Goal: Information Seeking & Learning: Learn about a topic

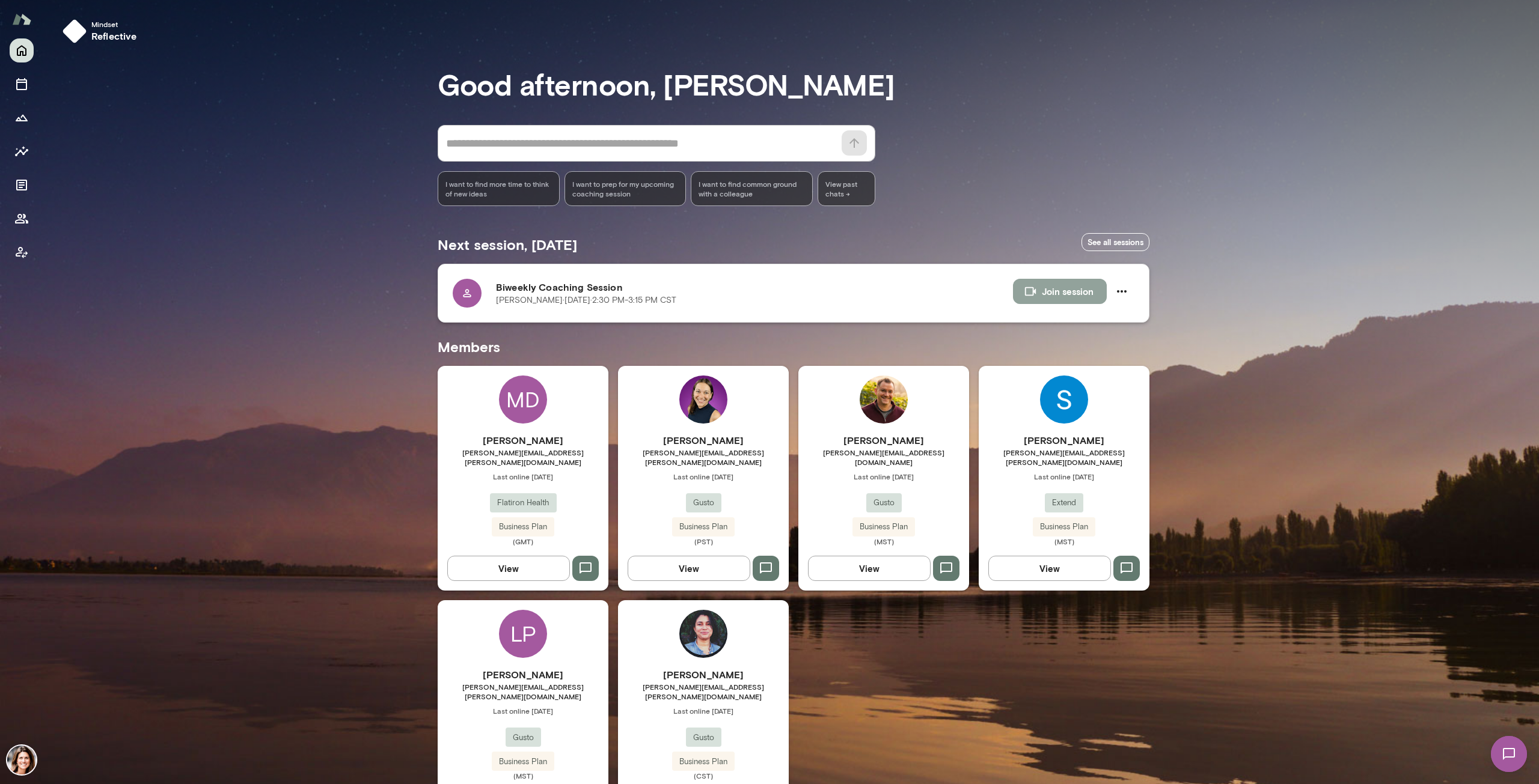
click at [1059, 289] on button "Join session" at bounding box center [1060, 291] width 94 height 25
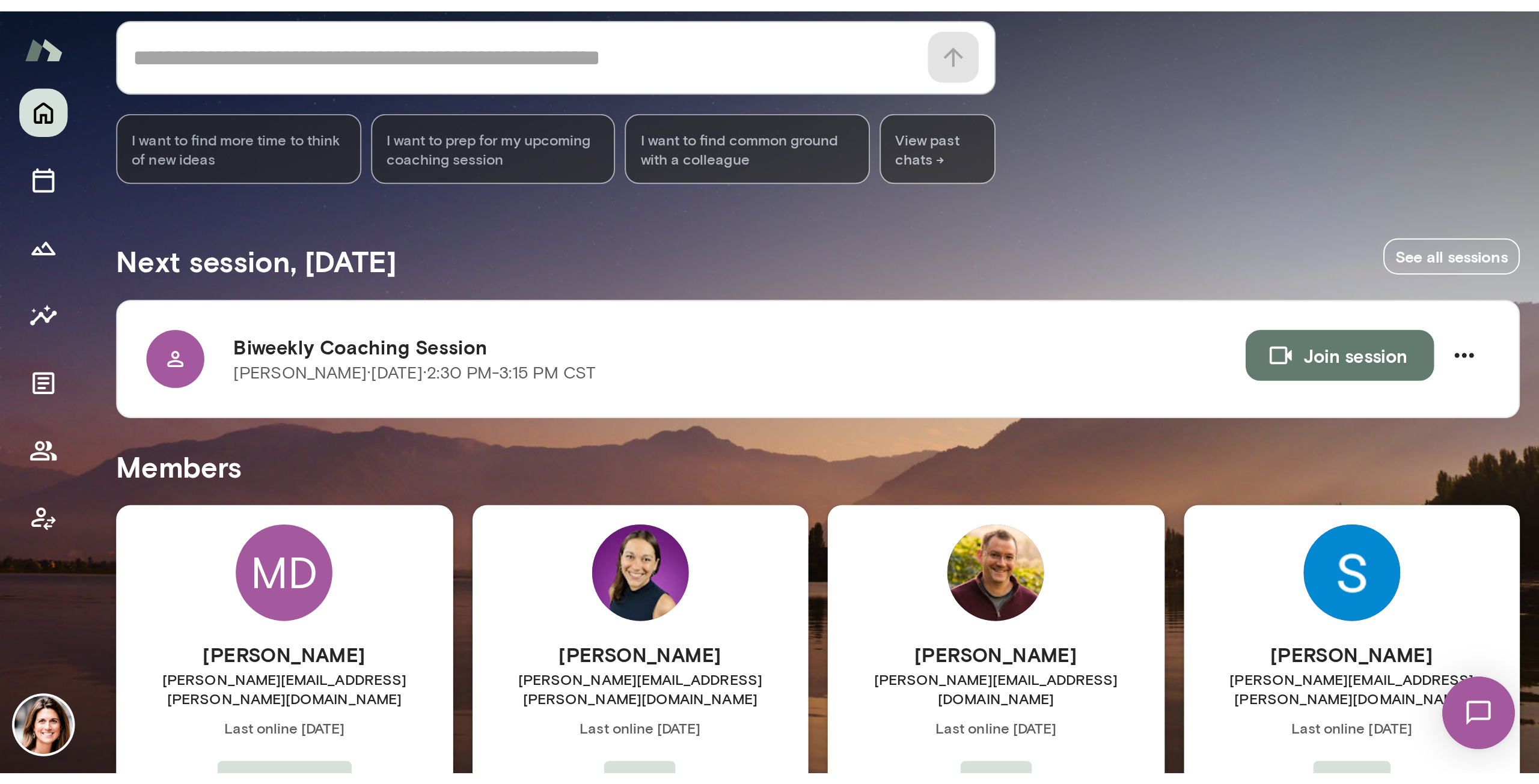
scroll to position [34, 0]
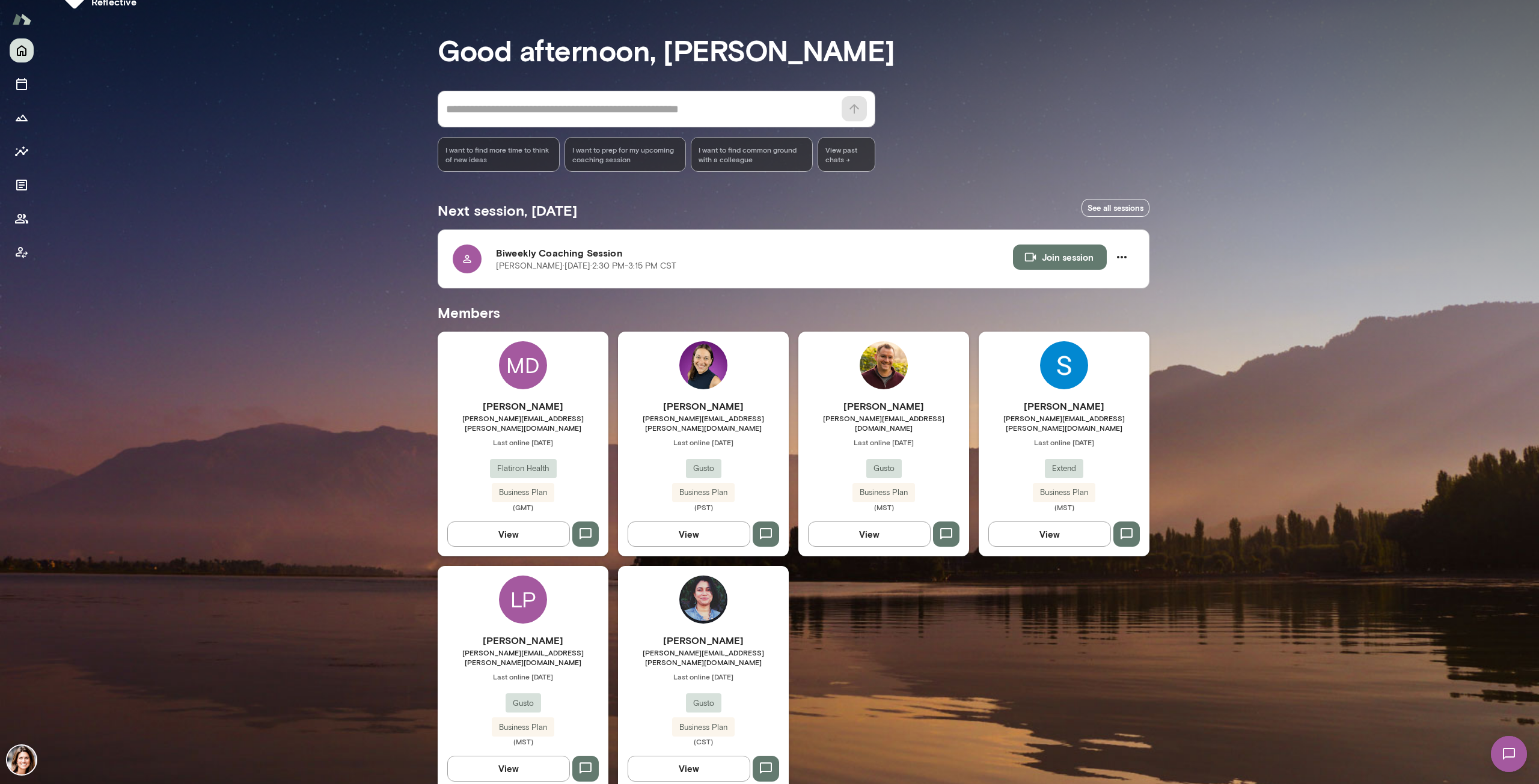
click at [503, 376] on span "[PERSON_NAME][EMAIL_ADDRESS][PERSON_NAME][DOMAIN_NAME]" at bounding box center [523, 657] width 171 height 19
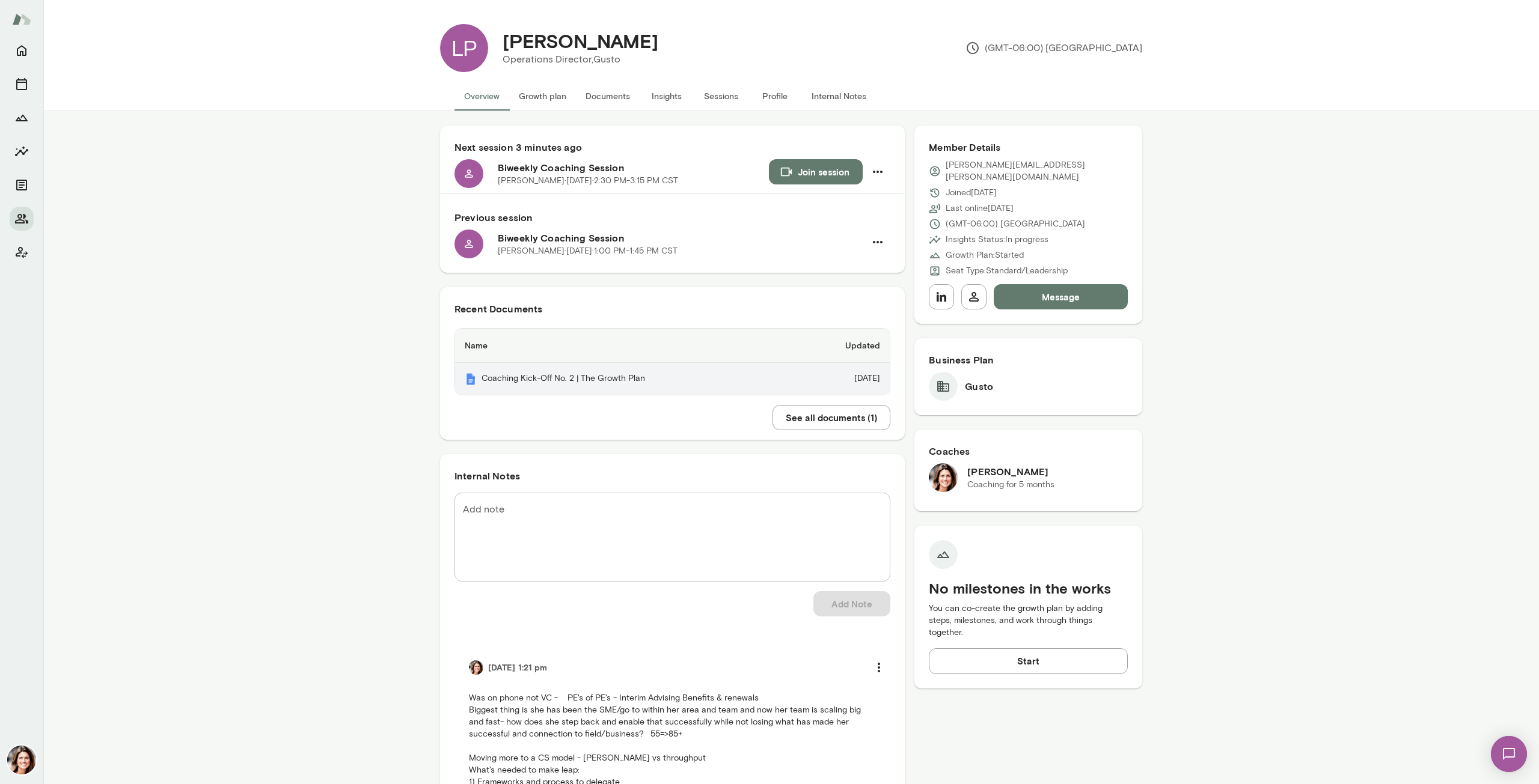
click at [762, 374] on th "Coaching Kick-Off No. 2 | The Growth Plan" at bounding box center [626, 379] width 342 height 32
click at [662, 103] on button "Insights" at bounding box center [667, 96] width 54 height 29
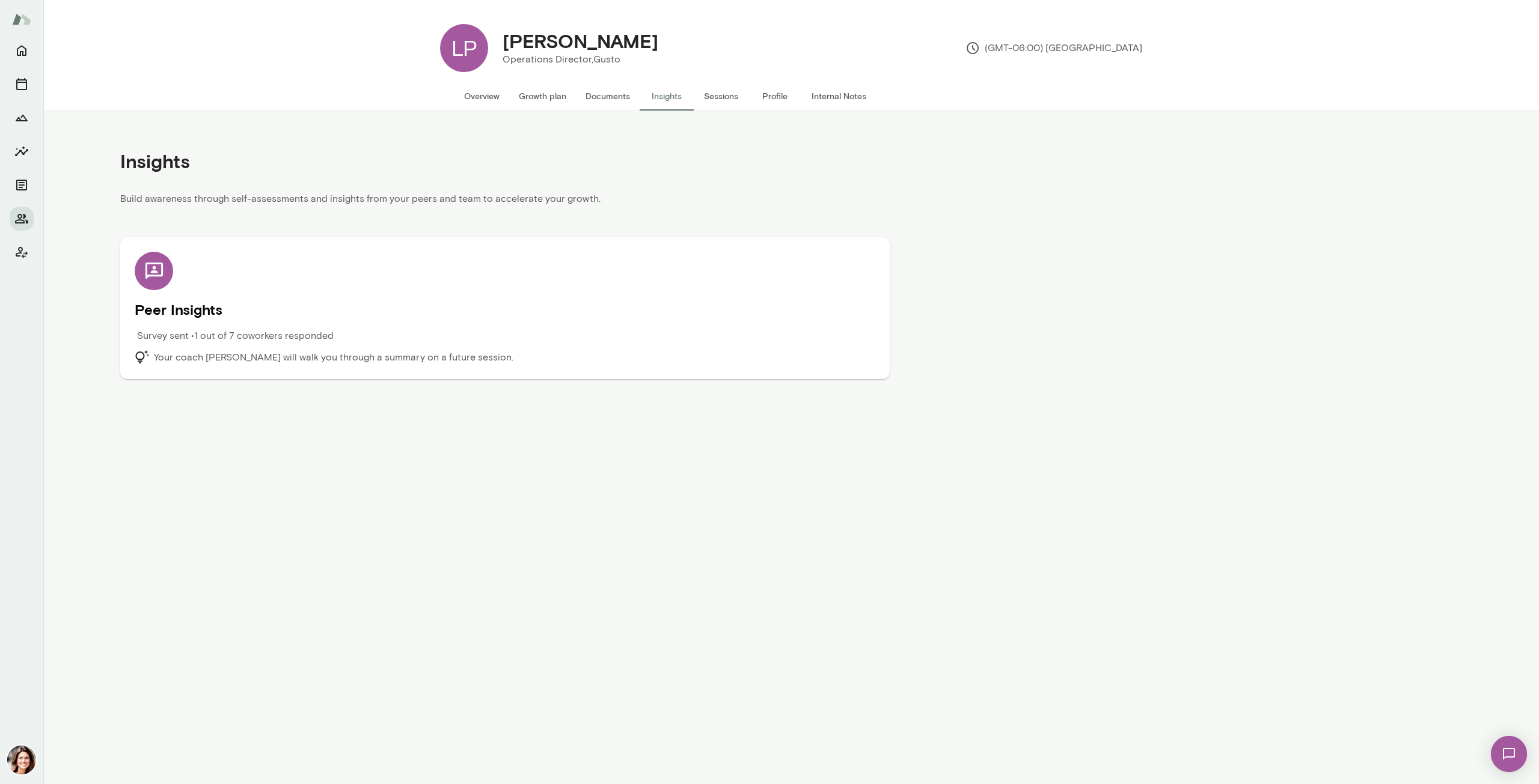
click at [519, 281] on div "Peer Insights Survey sent • 1 out of 7 coworkers responded Your coach Gwen Thro…" at bounding box center [505, 308] width 741 height 113
